Goal: Information Seeking & Learning: Learn about a topic

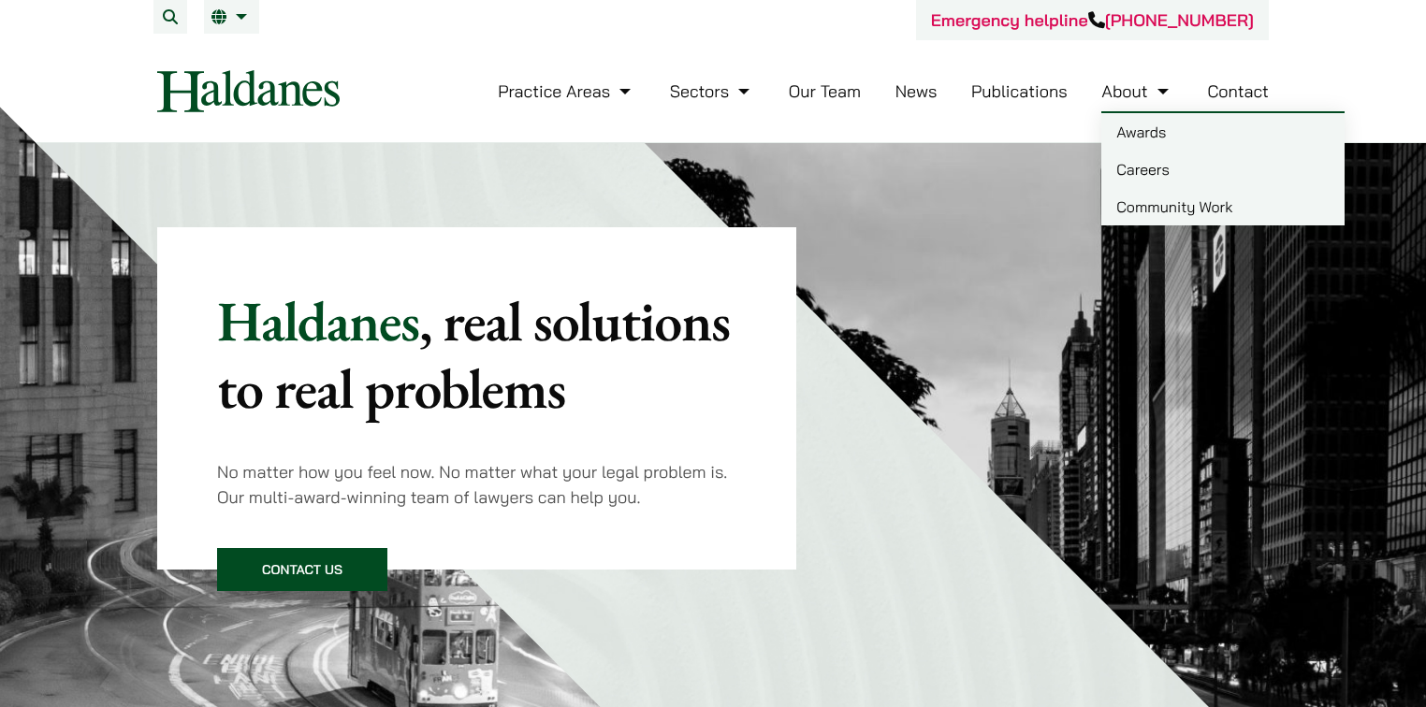
click at [1163, 165] on link "Careers" at bounding box center [1222, 169] width 243 height 37
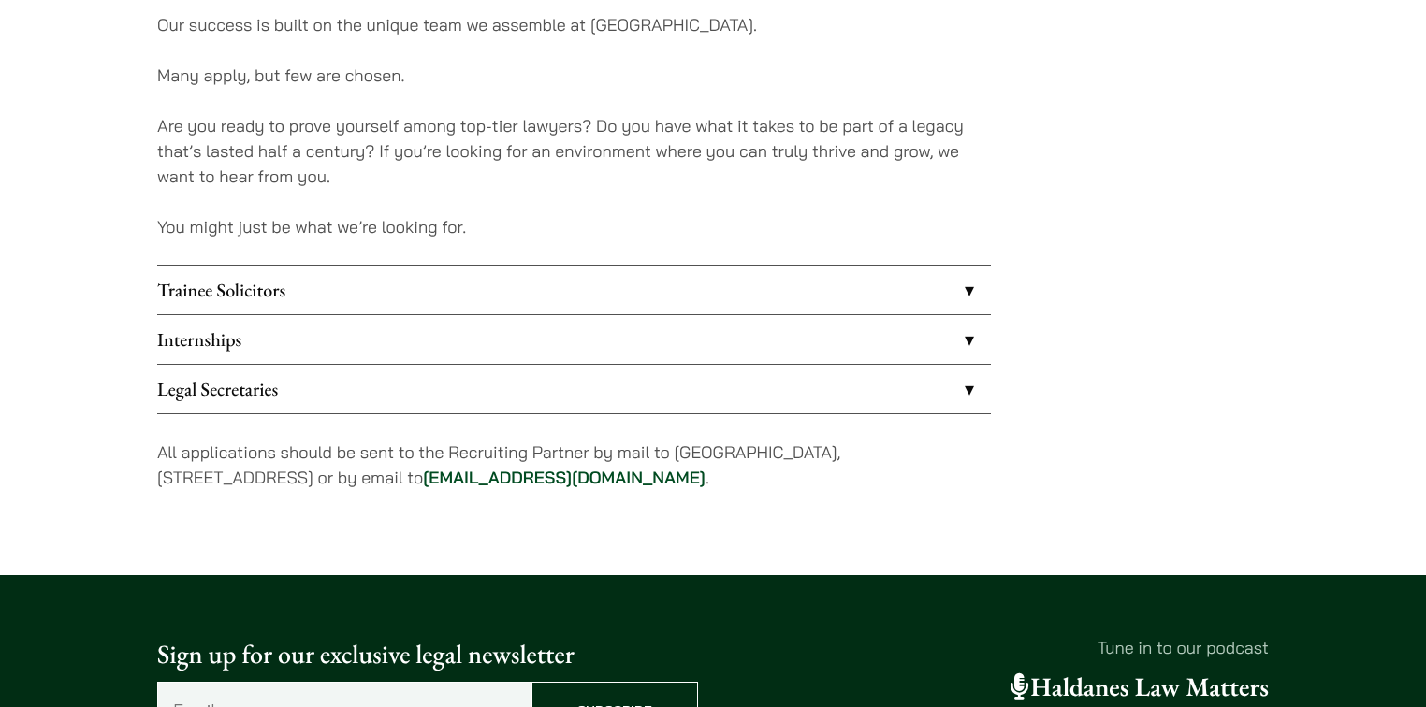
scroll to position [1497, 0]
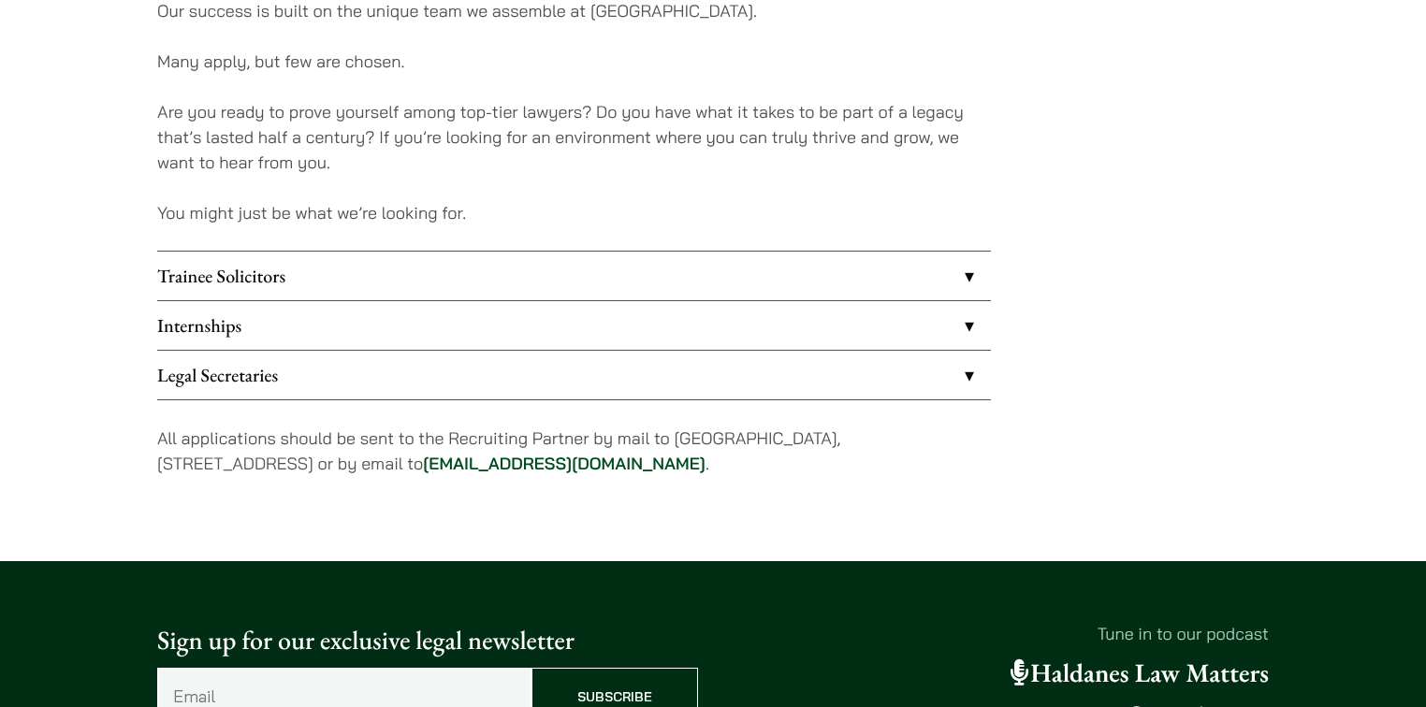
click at [713, 281] on link "Trainee Solicitors" at bounding box center [574, 276] width 834 height 49
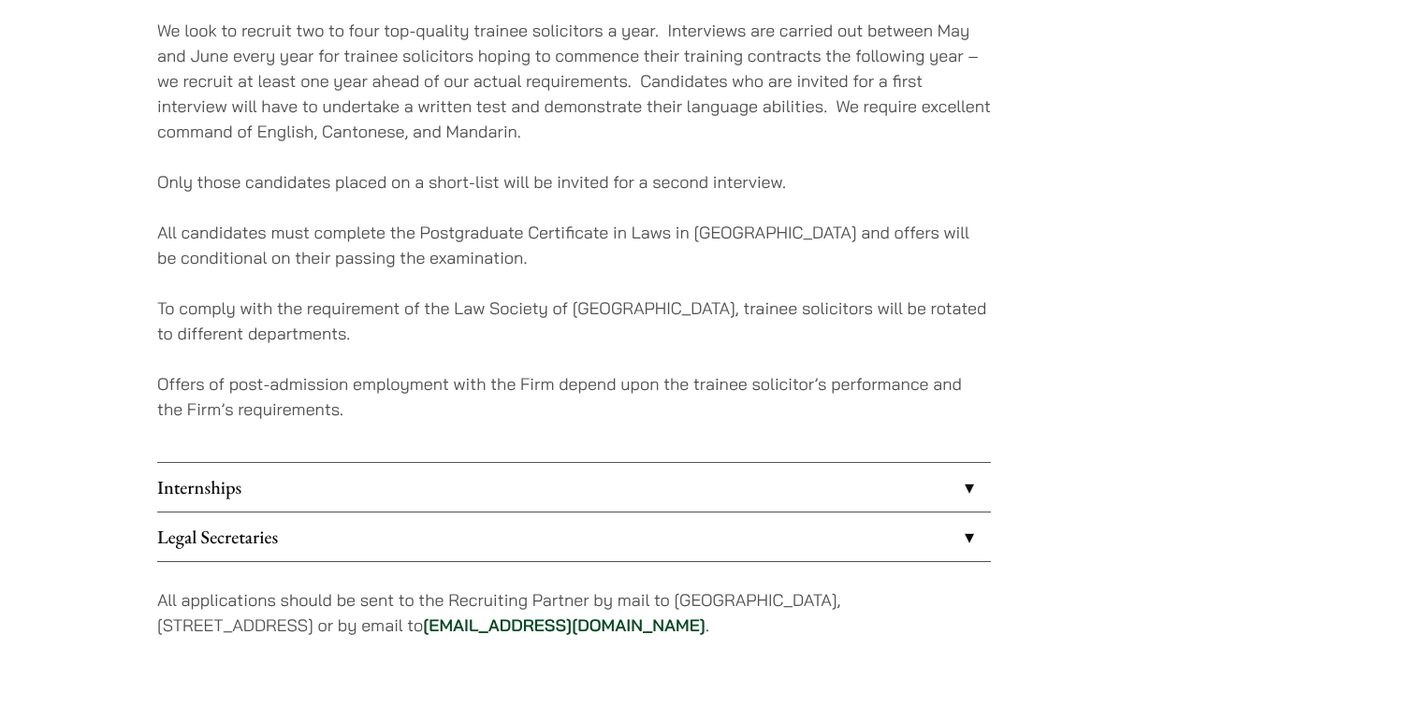
scroll to position [1796, 0]
click at [670, 468] on link "Internships" at bounding box center [574, 485] width 834 height 49
